Goal: Complete application form

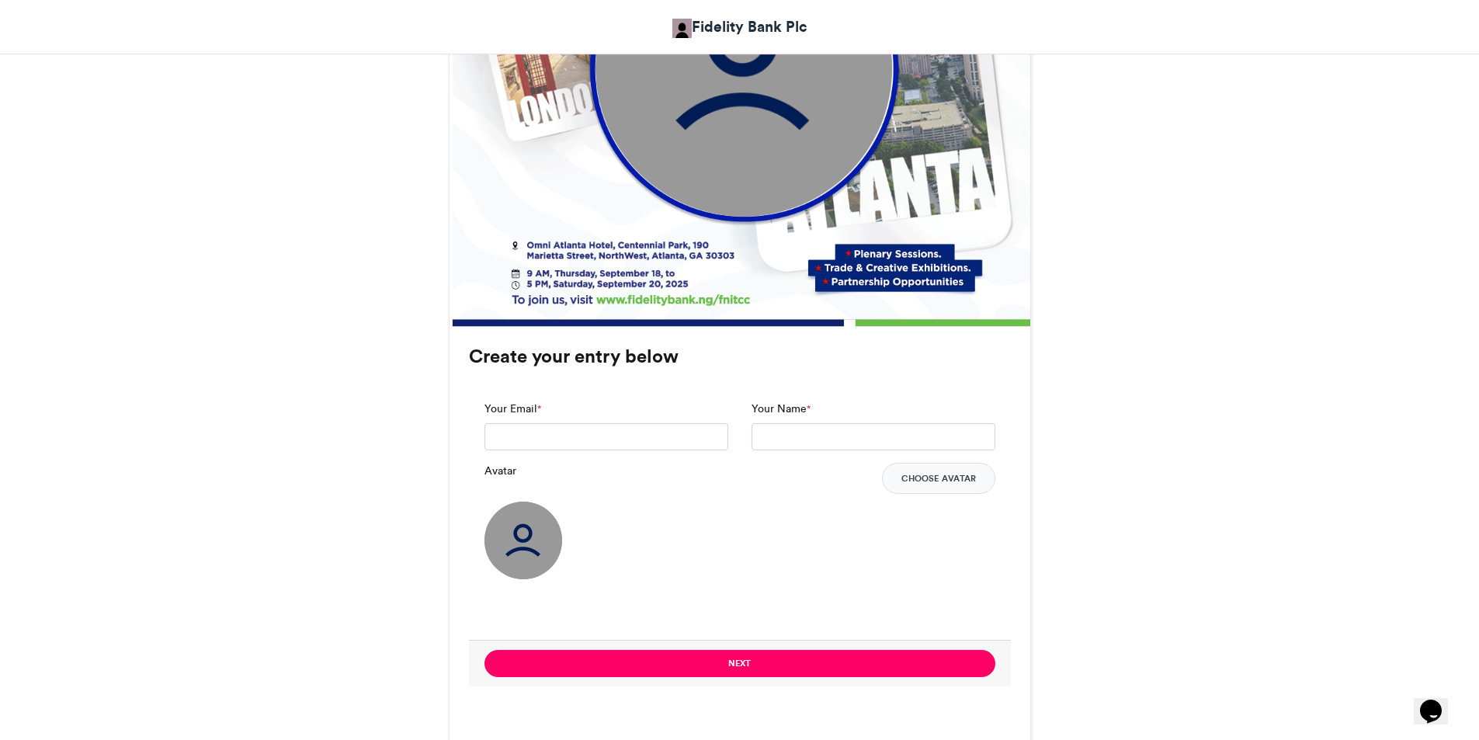
scroll to position [932, 0]
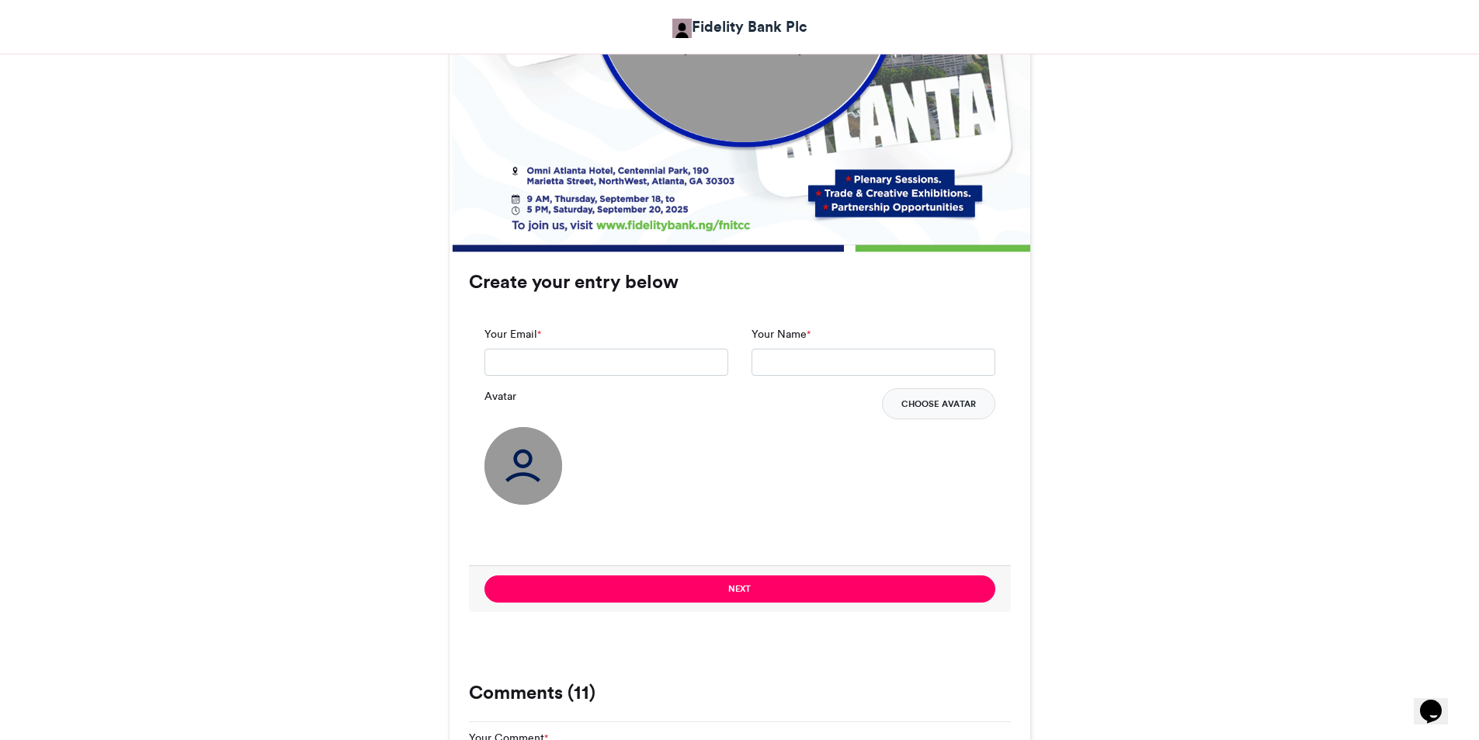
click at [916, 402] on button "Choose Avatar" at bounding box center [938, 403] width 113 height 31
click at [957, 408] on button "Choose Avatar" at bounding box center [938, 403] width 113 height 31
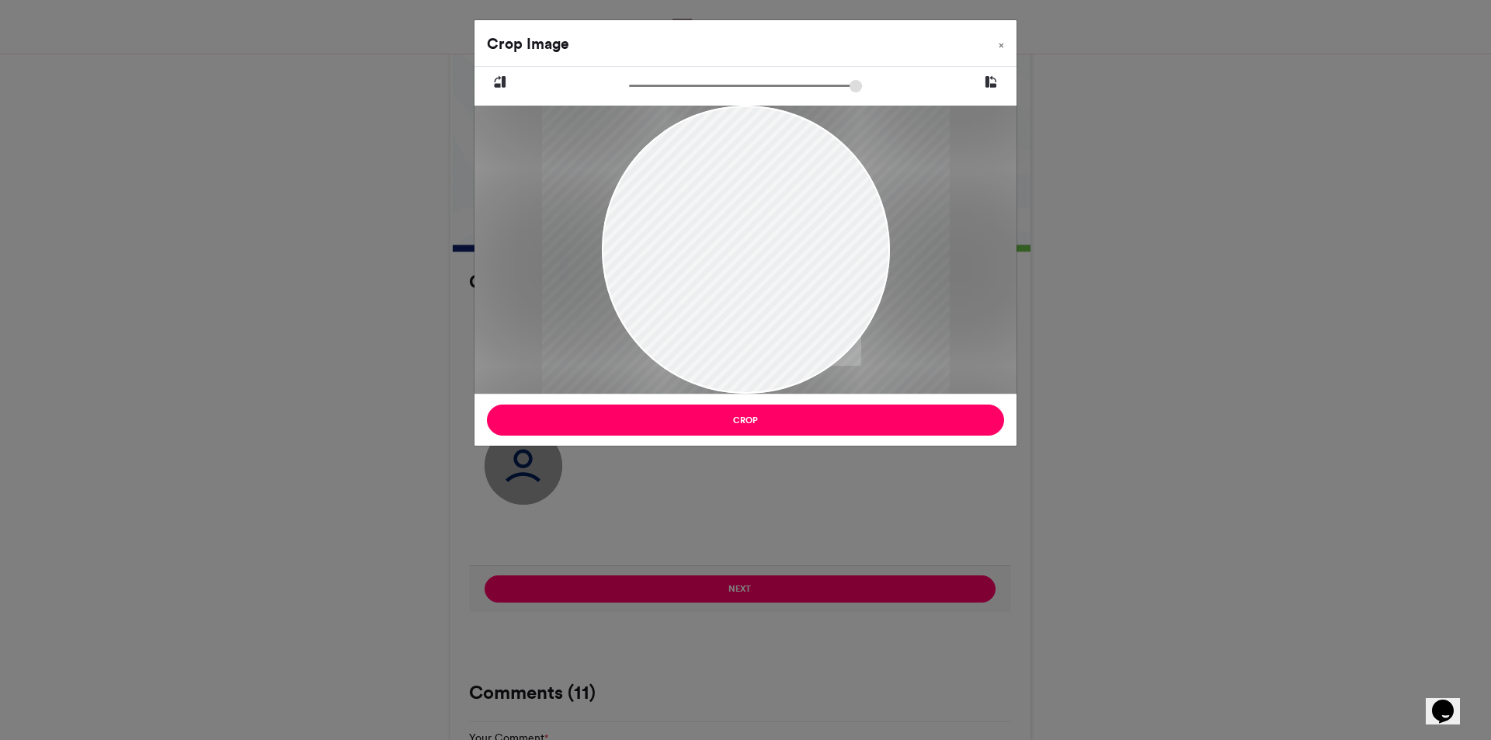
drag, startPoint x: 634, startPoint y: 84, endPoint x: 662, endPoint y: 82, distance: 28.1
click at [662, 82] on input "zoom" at bounding box center [745, 85] width 233 height 15
drag, startPoint x: 735, startPoint y: 254, endPoint x: 742, endPoint y: 241, distance: 14.6
click at [742, 241] on div at bounding box center [752, 237] width 408 height 408
click at [665, 92] on input "zoom" at bounding box center [745, 85] width 233 height 15
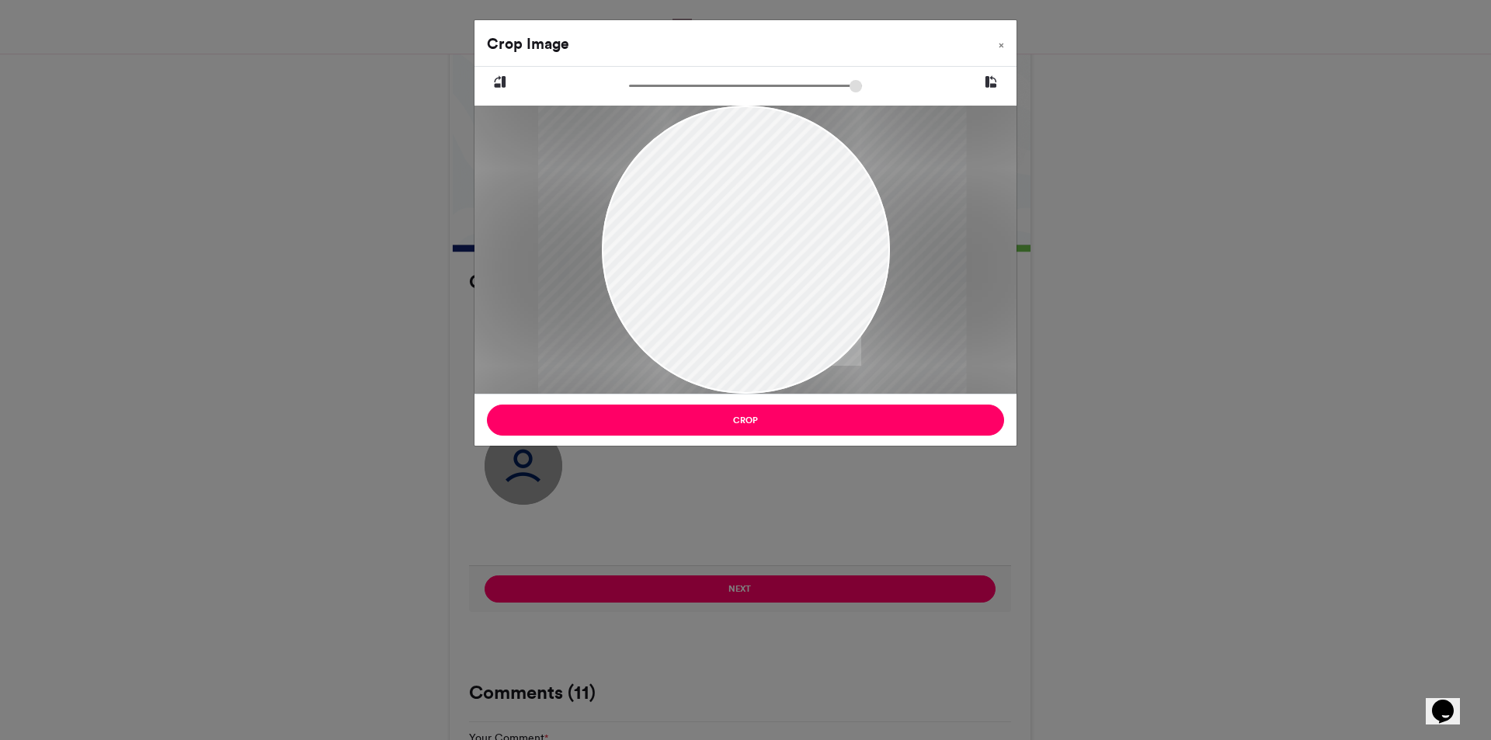
click at [667, 83] on input "zoom" at bounding box center [745, 85] width 233 height 15
drag, startPoint x: 753, startPoint y: 222, endPoint x: 742, endPoint y: 221, distance: 11.0
click at [742, 221] on div at bounding box center [739, 234] width 428 height 428
type input "******"
click at [669, 85] on input "zoom" at bounding box center [745, 85] width 233 height 15
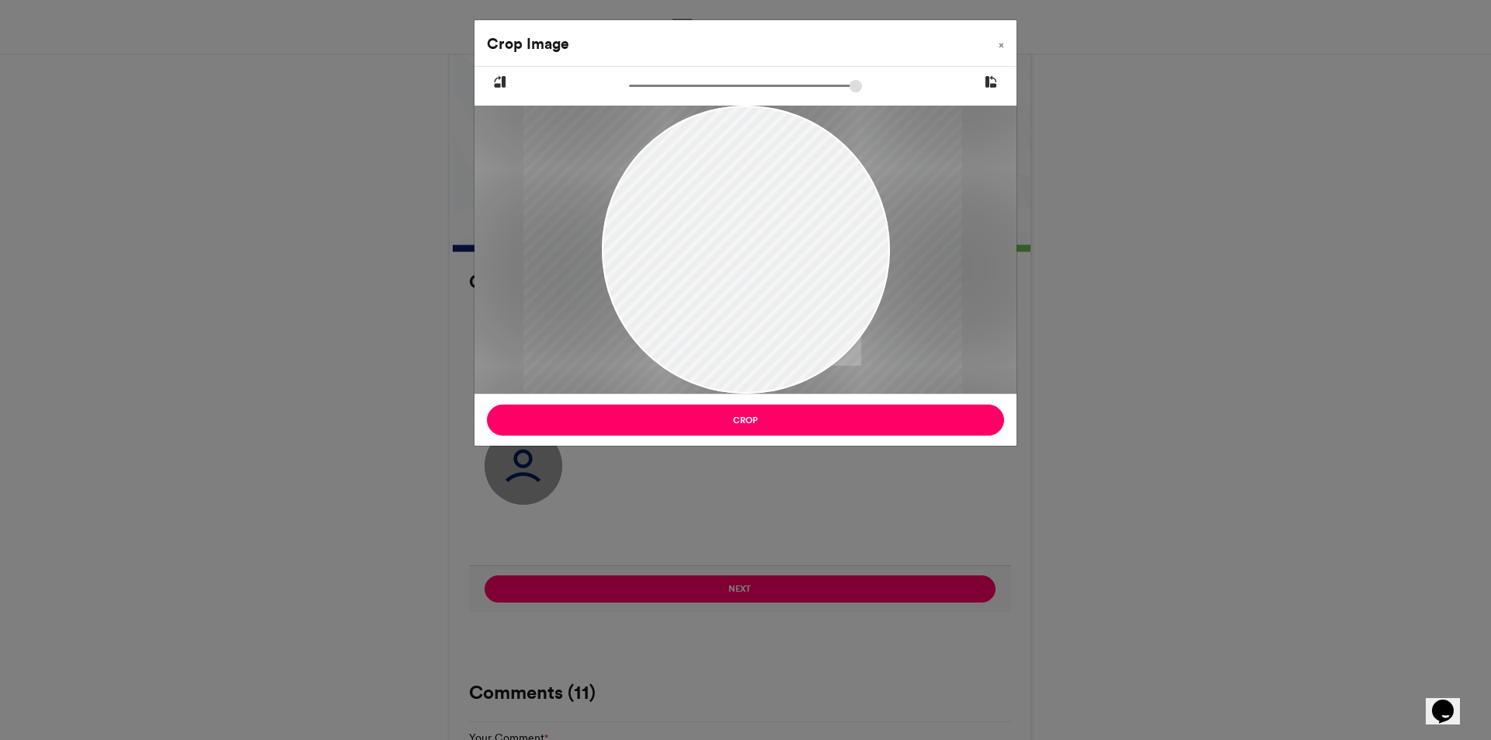
click at [735, 229] on div at bounding box center [742, 235] width 439 height 439
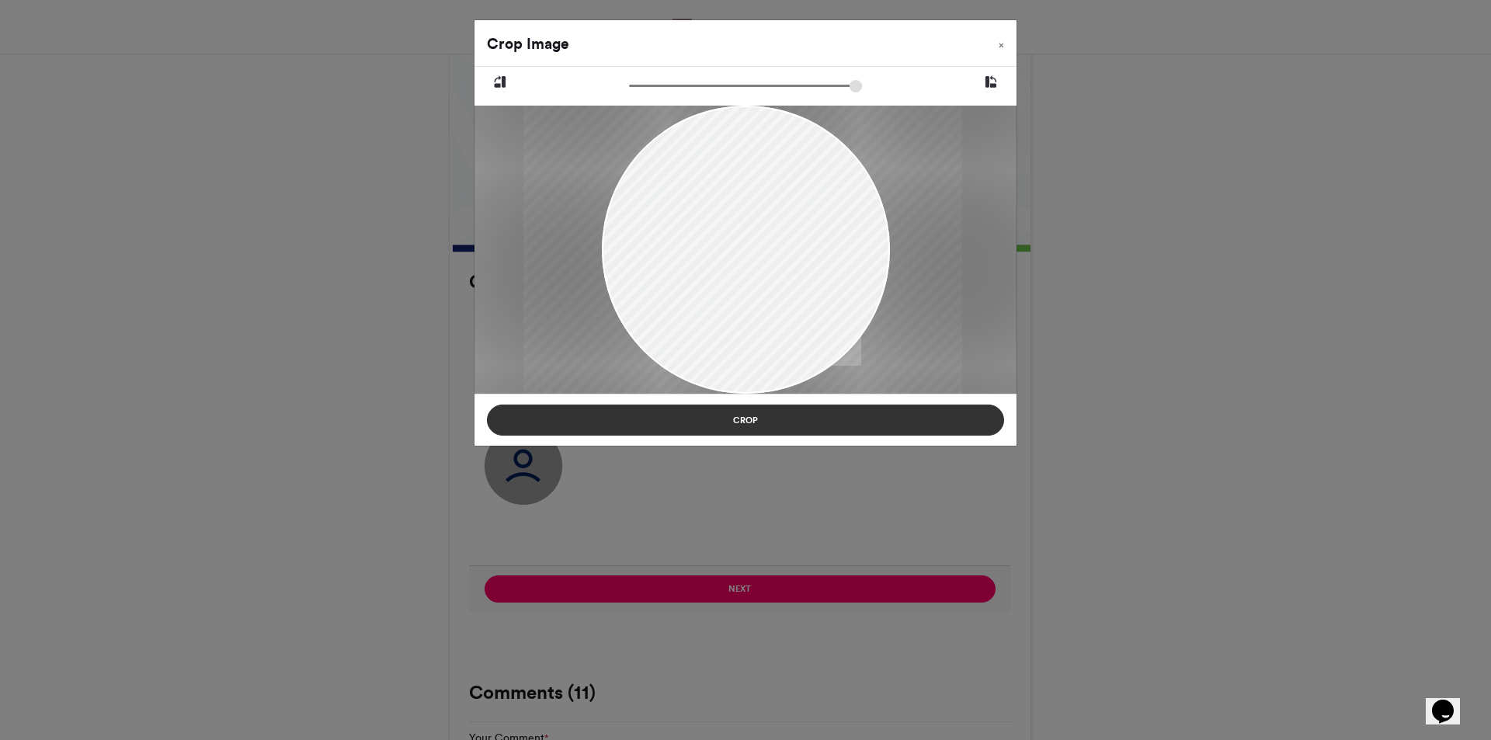
click at [775, 424] on button "Crop" at bounding box center [745, 420] width 517 height 31
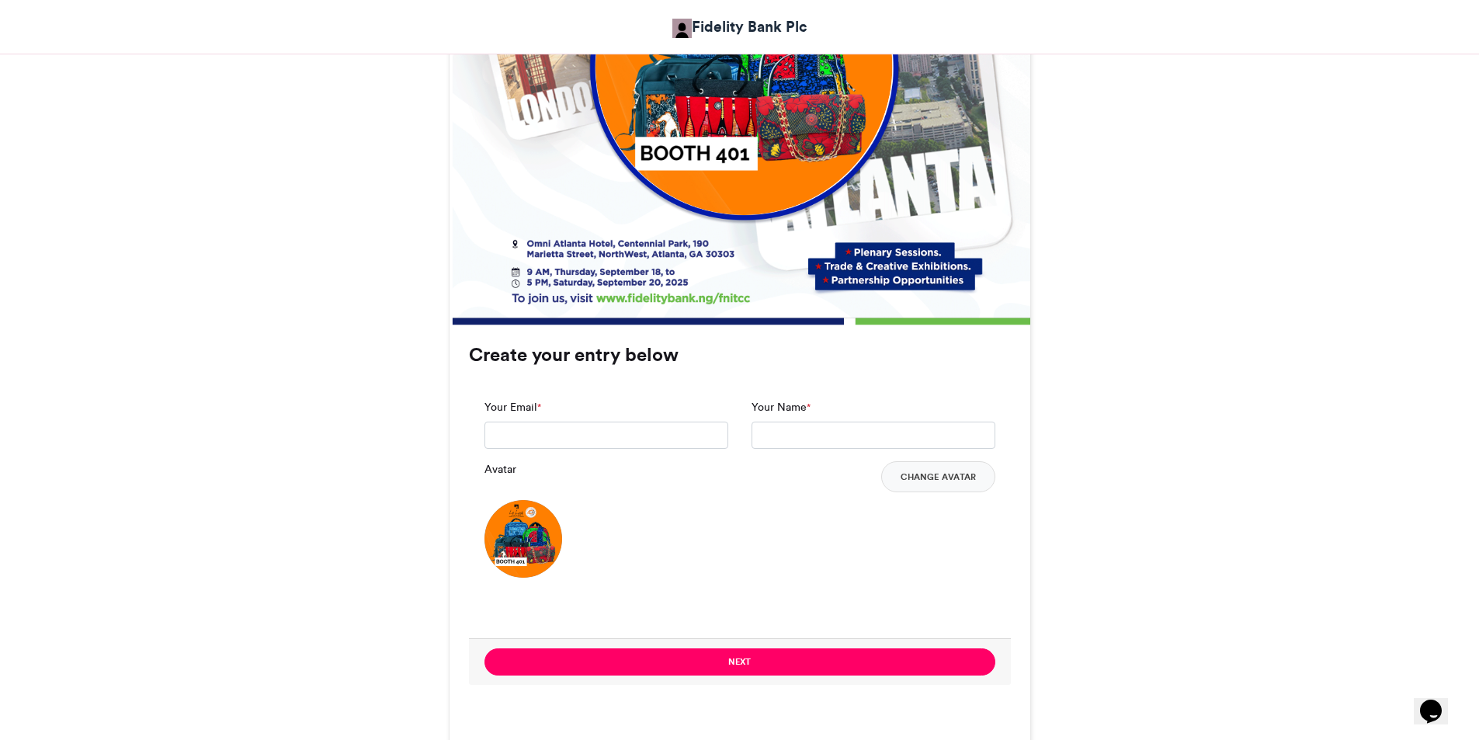
scroll to position [1010, 0]
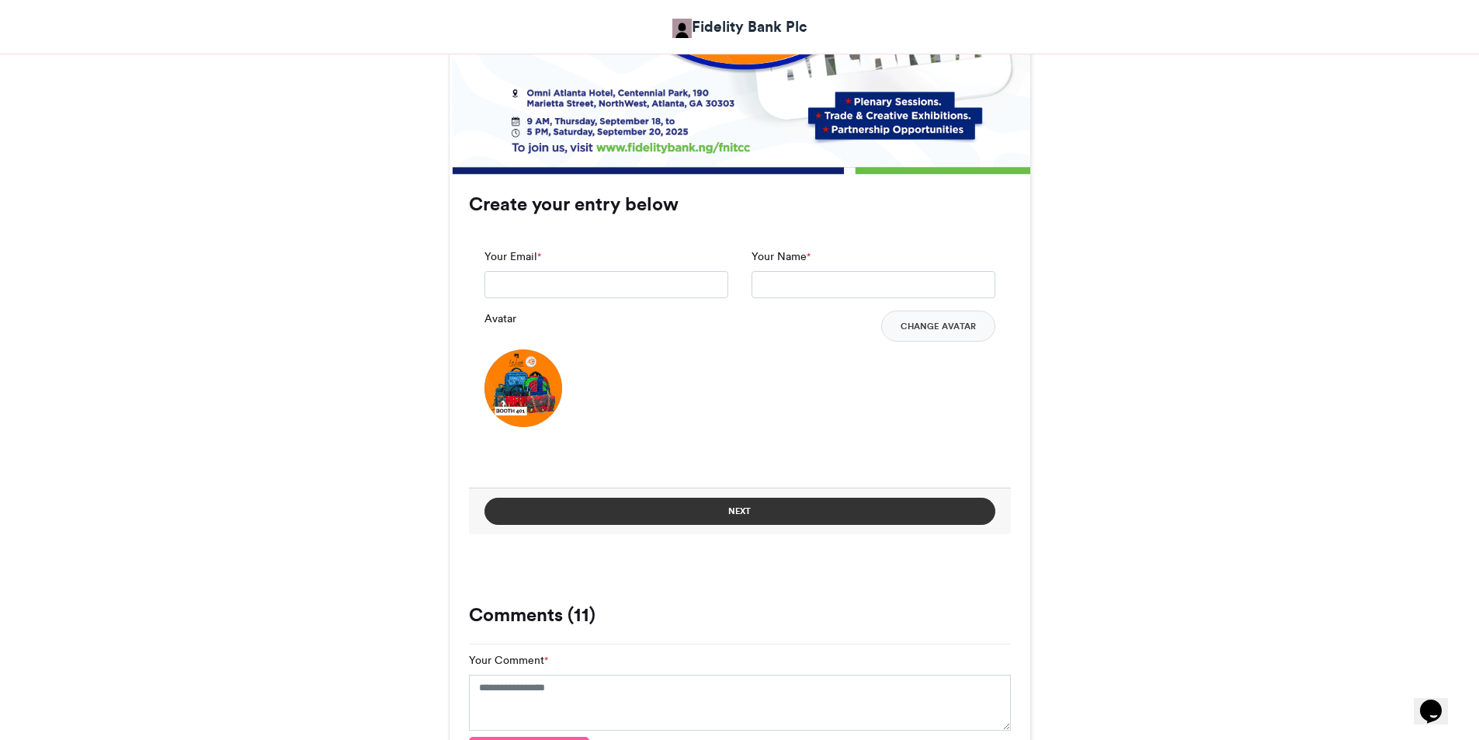
click at [789, 525] on button "Next" at bounding box center [740, 511] width 511 height 27
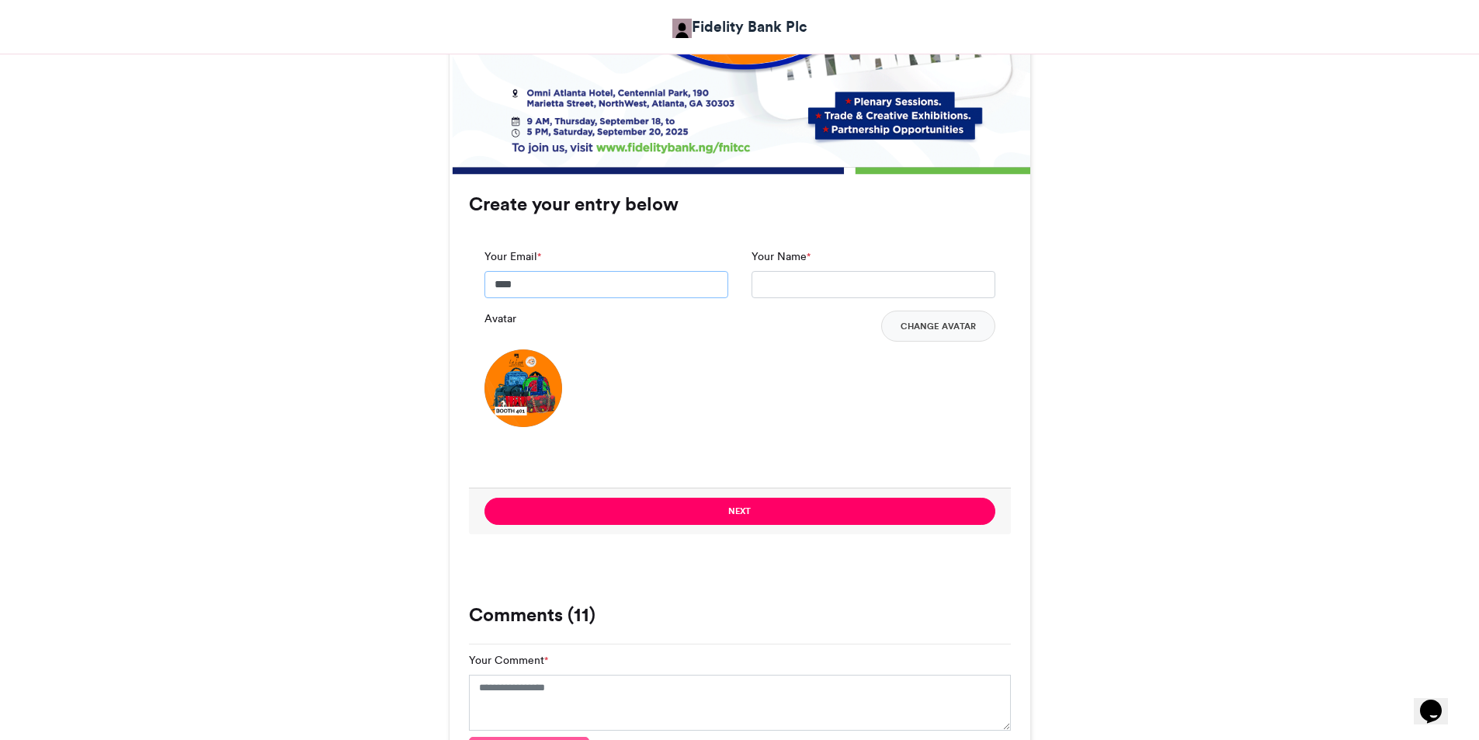
type input "**********"
click at [798, 290] on input "Your Name *" at bounding box center [874, 285] width 244 height 28
type input "*"
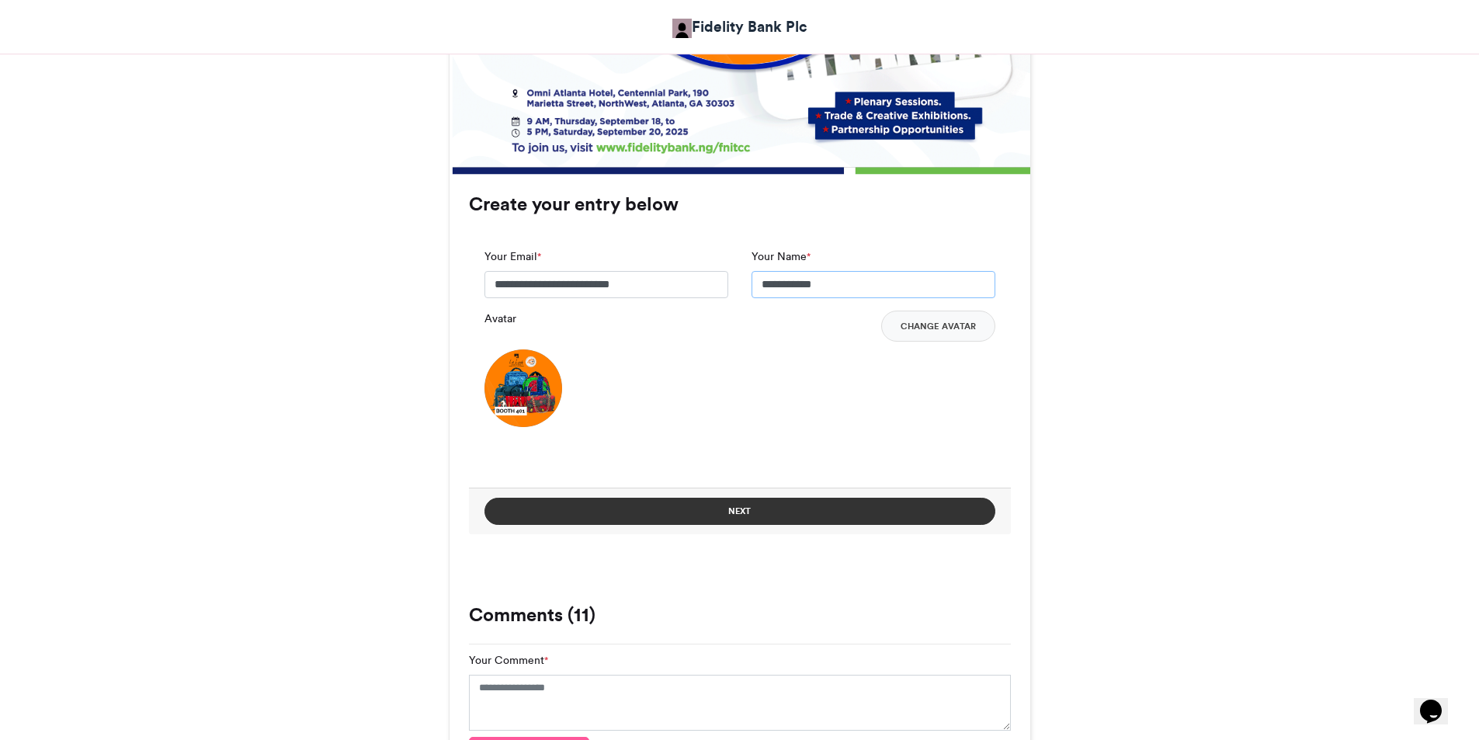
type input "**********"
click at [766, 506] on button "Next" at bounding box center [740, 511] width 511 height 27
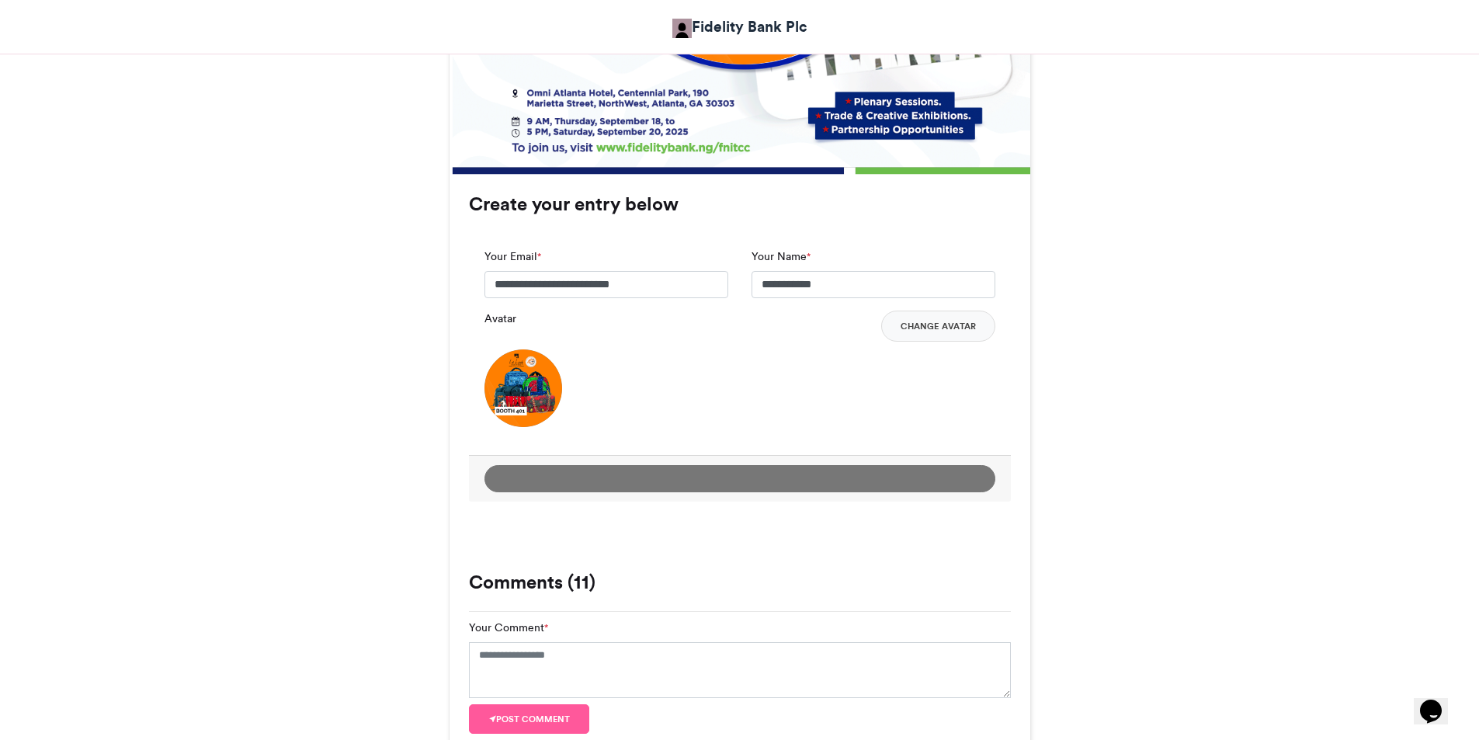
scroll to position [730, 0]
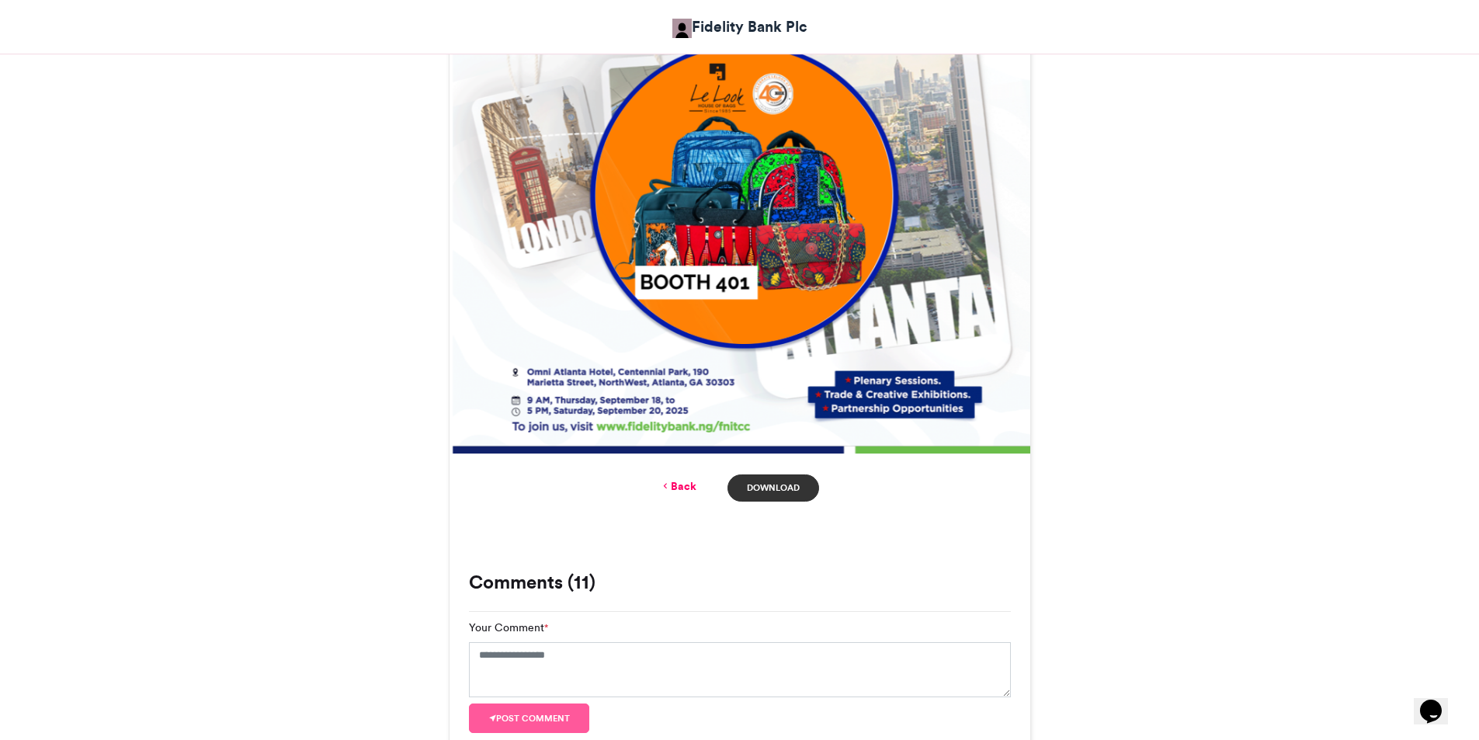
click at [760, 481] on link "Download" at bounding box center [773, 488] width 91 height 27
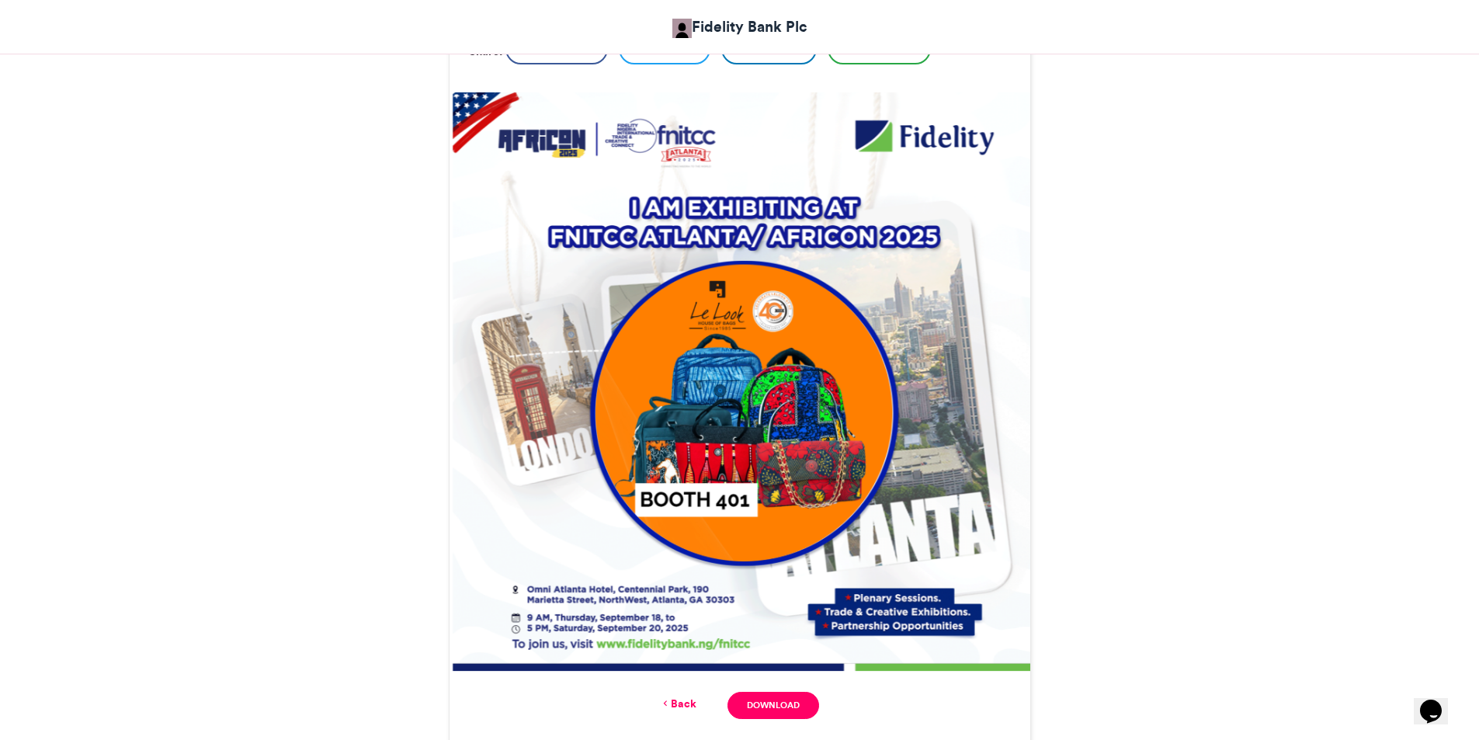
scroll to position [497, 0]
